Goal: Find specific page/section

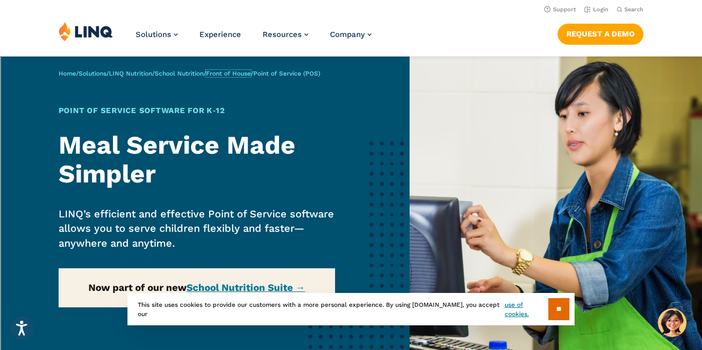
click at [234, 72] on link "Front of House" at bounding box center [228, 73] width 45 height 7
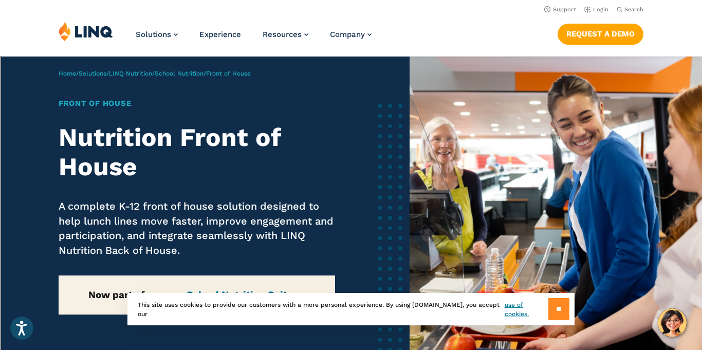
click at [552, 309] on input "**" at bounding box center [559, 309] width 21 height 22
